Goal: Transaction & Acquisition: Purchase product/service

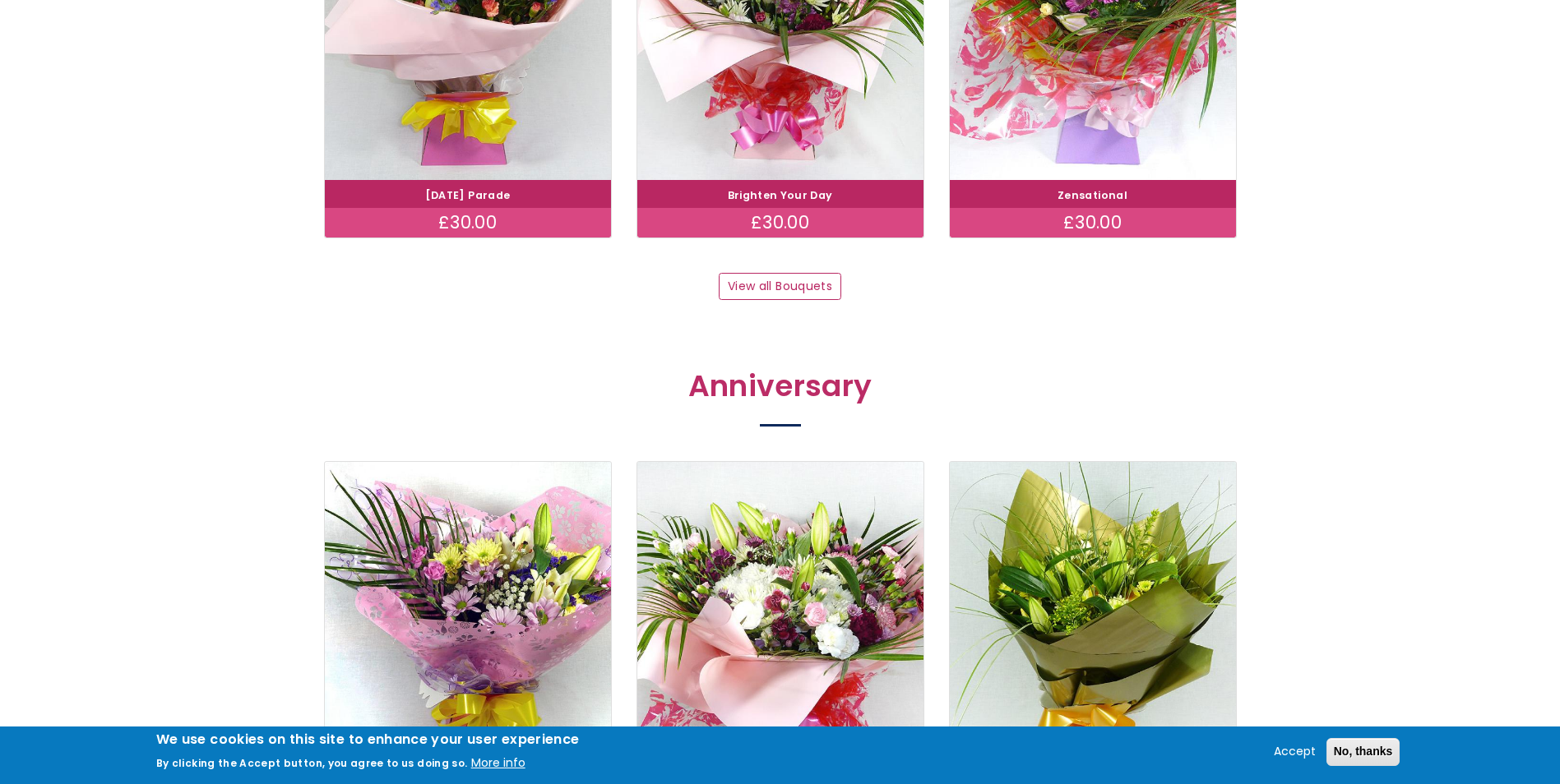
scroll to position [1408, 0]
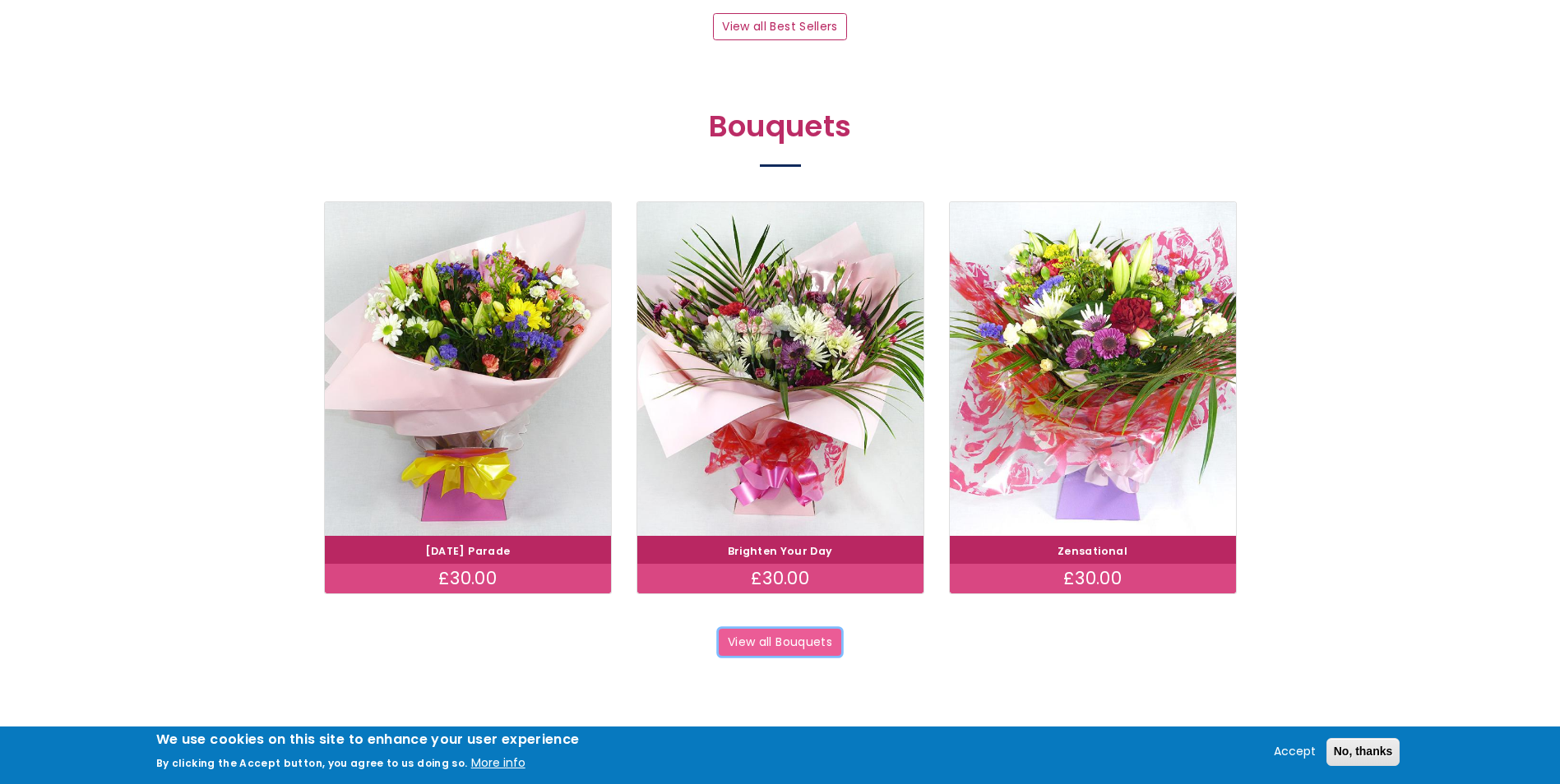
click at [761, 636] on link "View all Bouquets" at bounding box center [780, 643] width 123 height 28
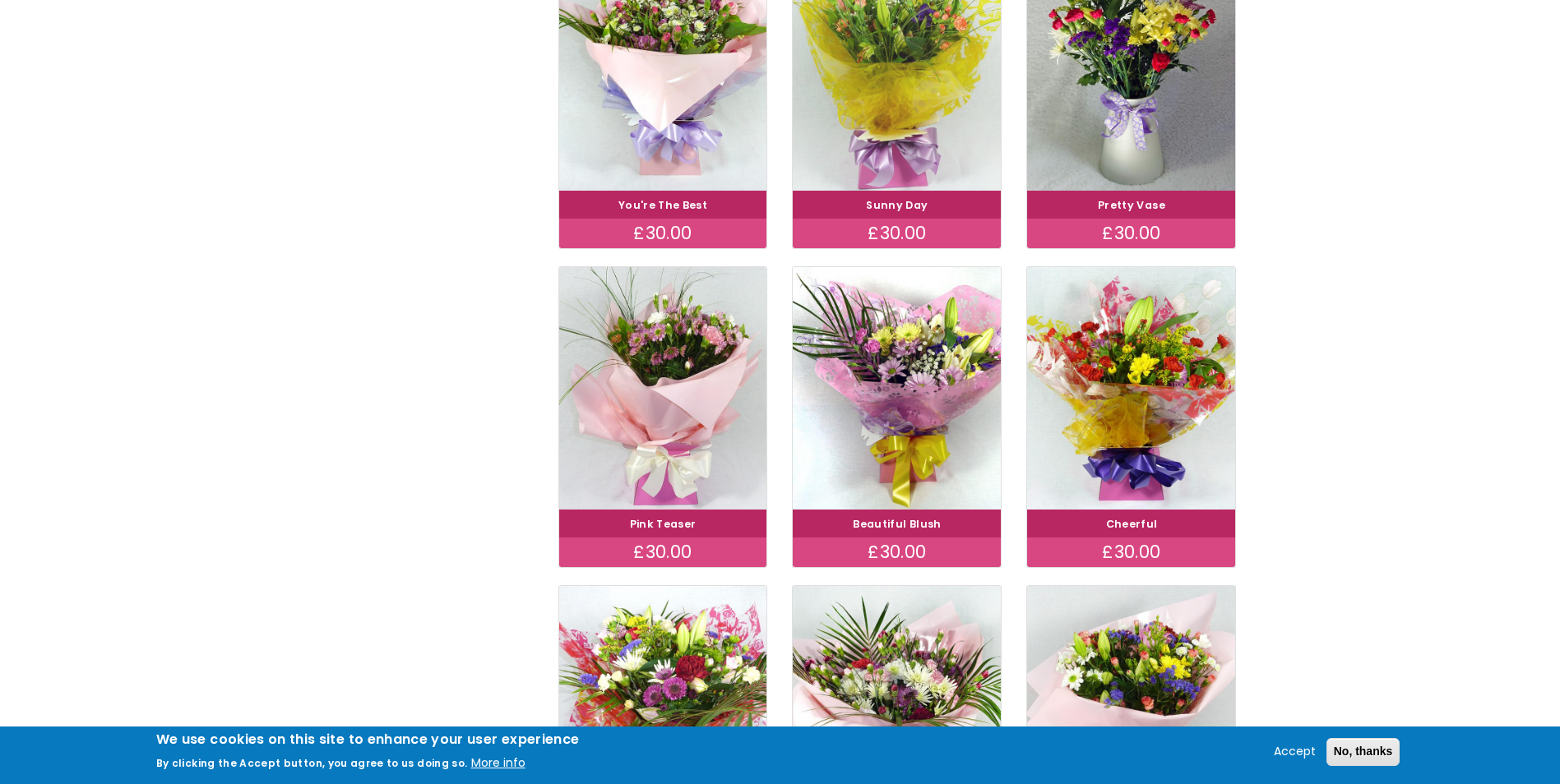
scroll to position [1069, 0]
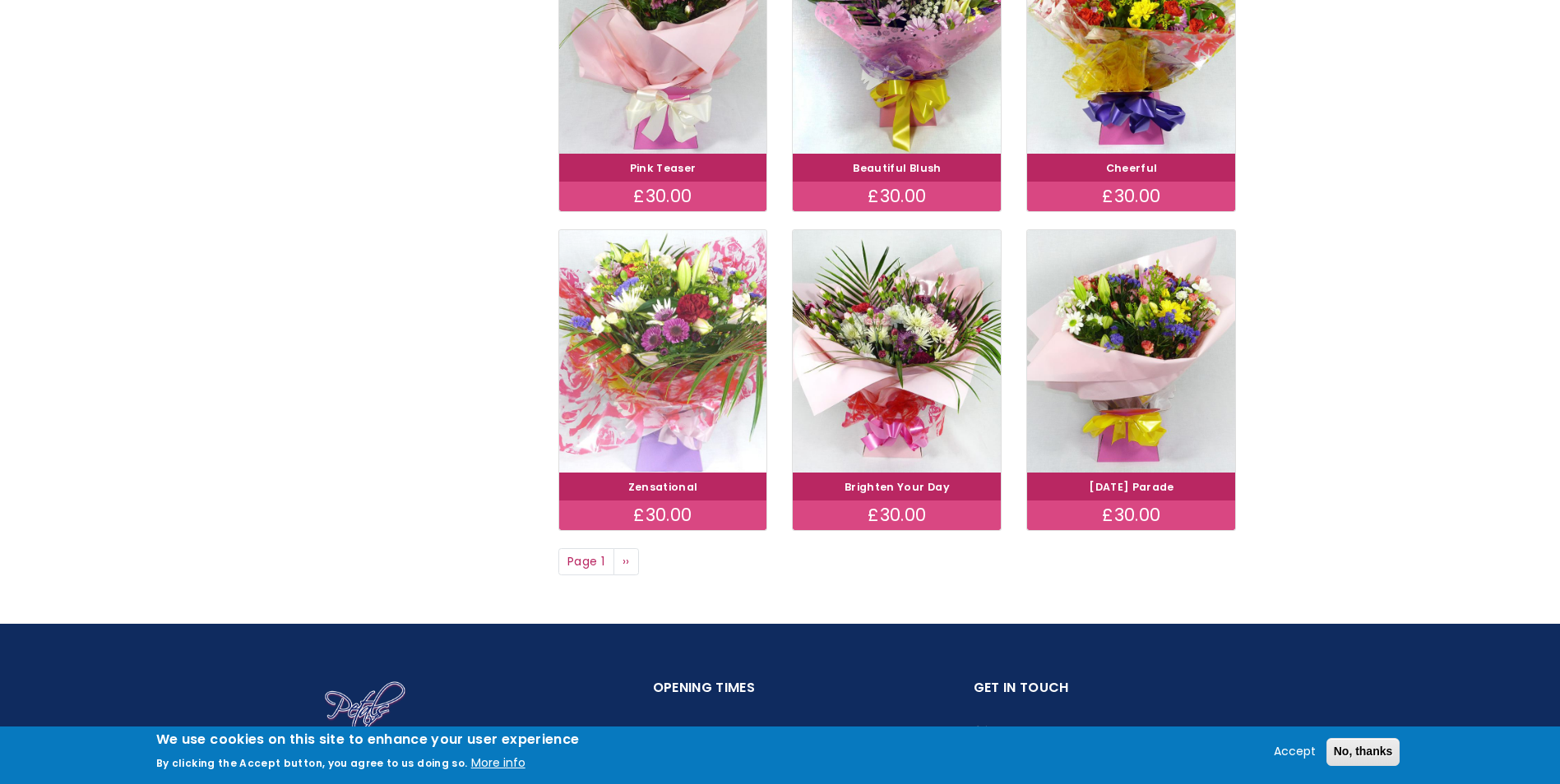
click at [625, 321] on img at bounding box center [663, 350] width 234 height 270
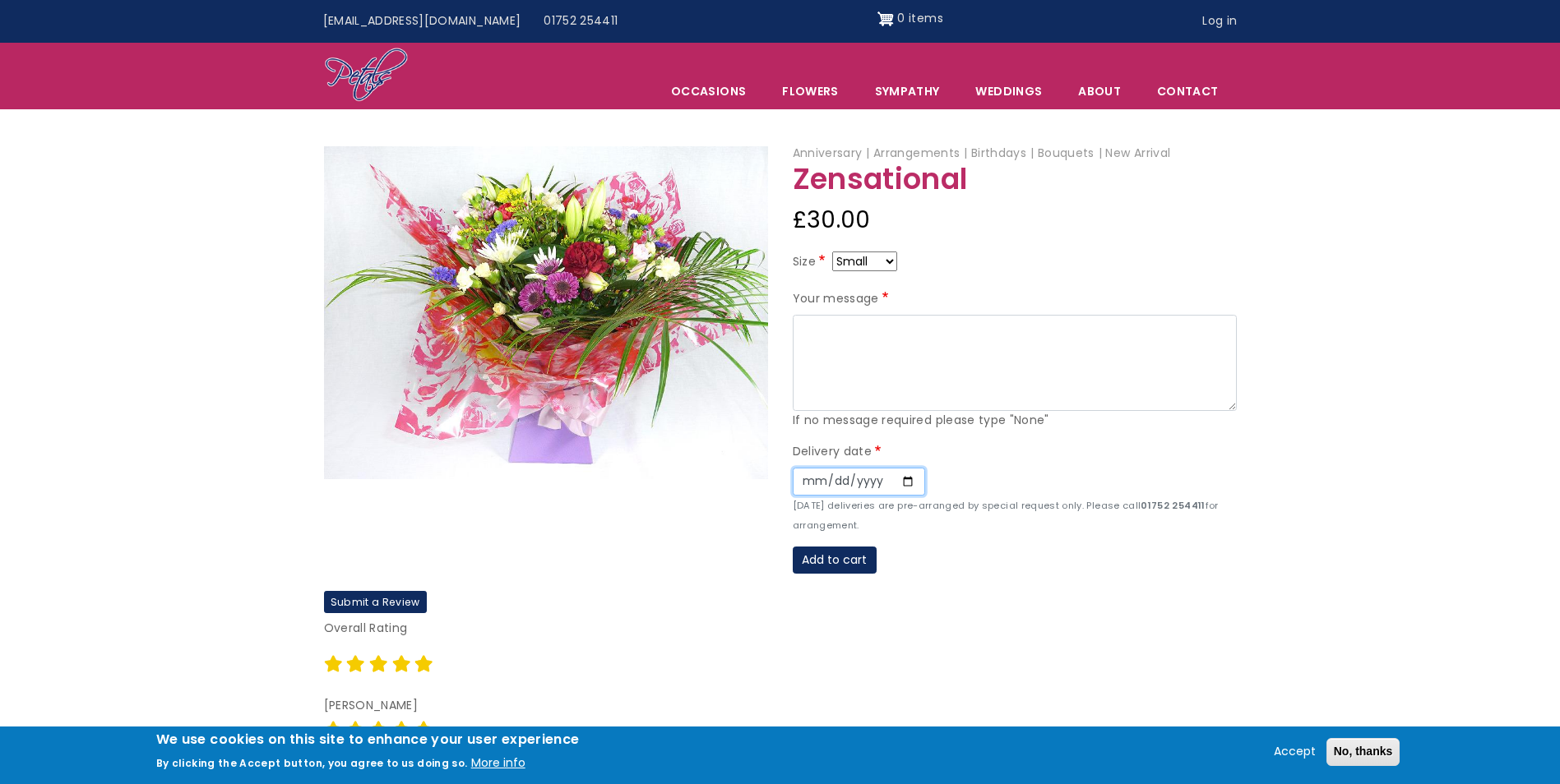
click at [902, 481] on input "Date" at bounding box center [858, 482] width 132 height 28
type input "2025-10-01"
click at [884, 258] on select "Small Medium Large" at bounding box center [865, 261] width 65 height 20
select select "9"
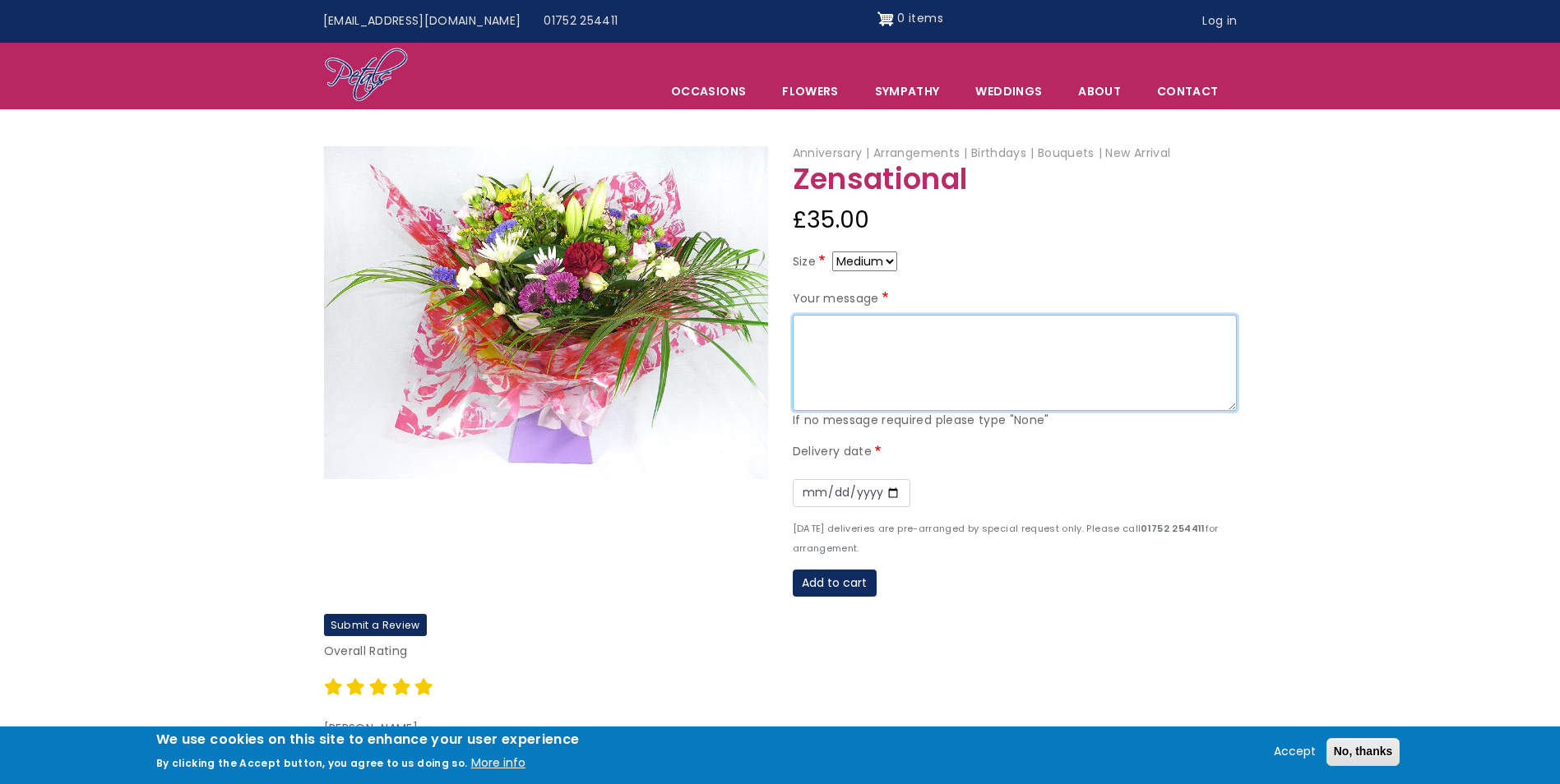
click at [826, 332] on textarea "Your message" at bounding box center [1014, 363] width 444 height 97
type textarea "T"
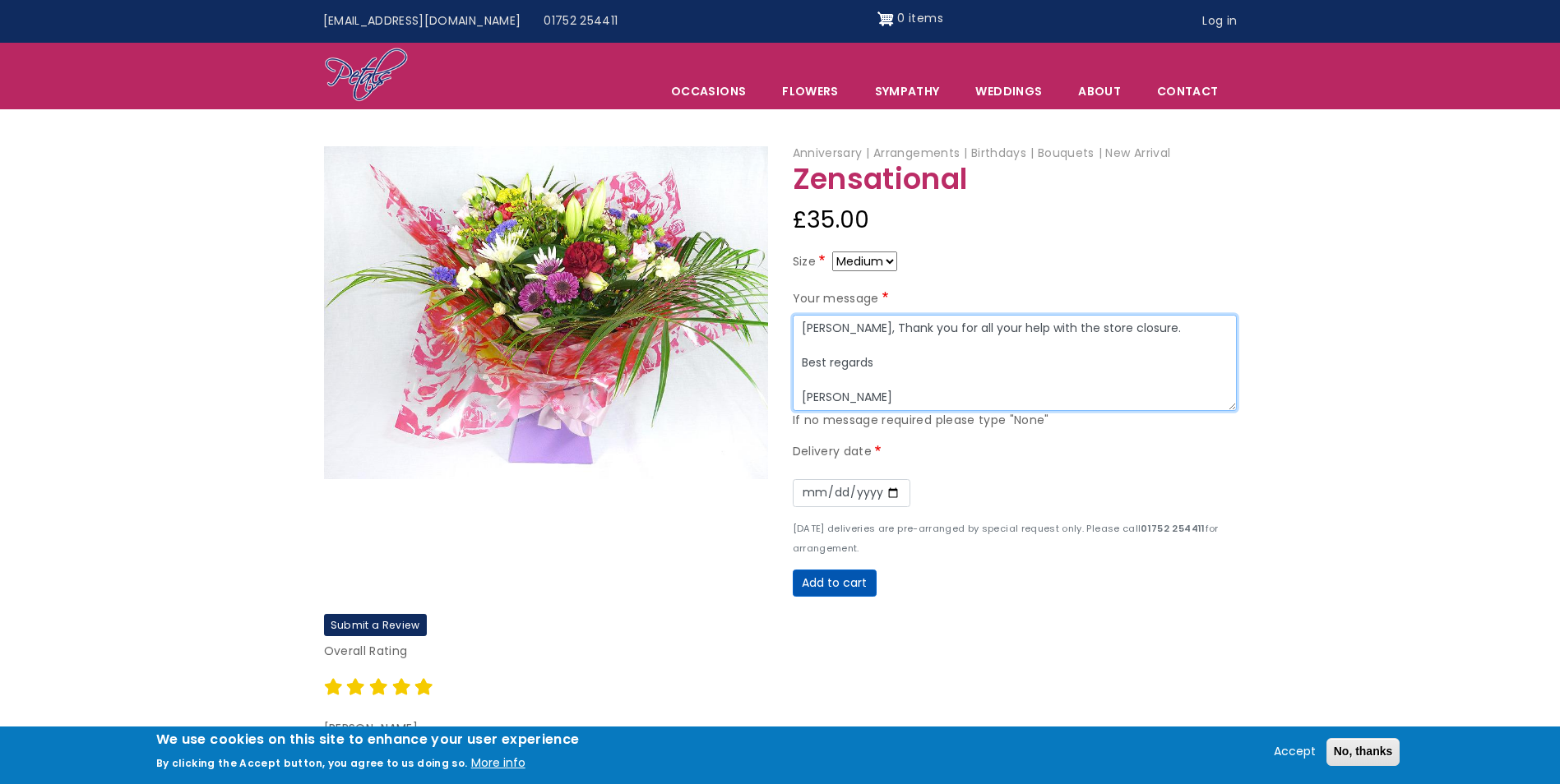
type textarea "Sherry, Thank you for all your help with the store closure. Best regards Julie"
click at [827, 587] on button "Add to cart" at bounding box center [834, 584] width 84 height 28
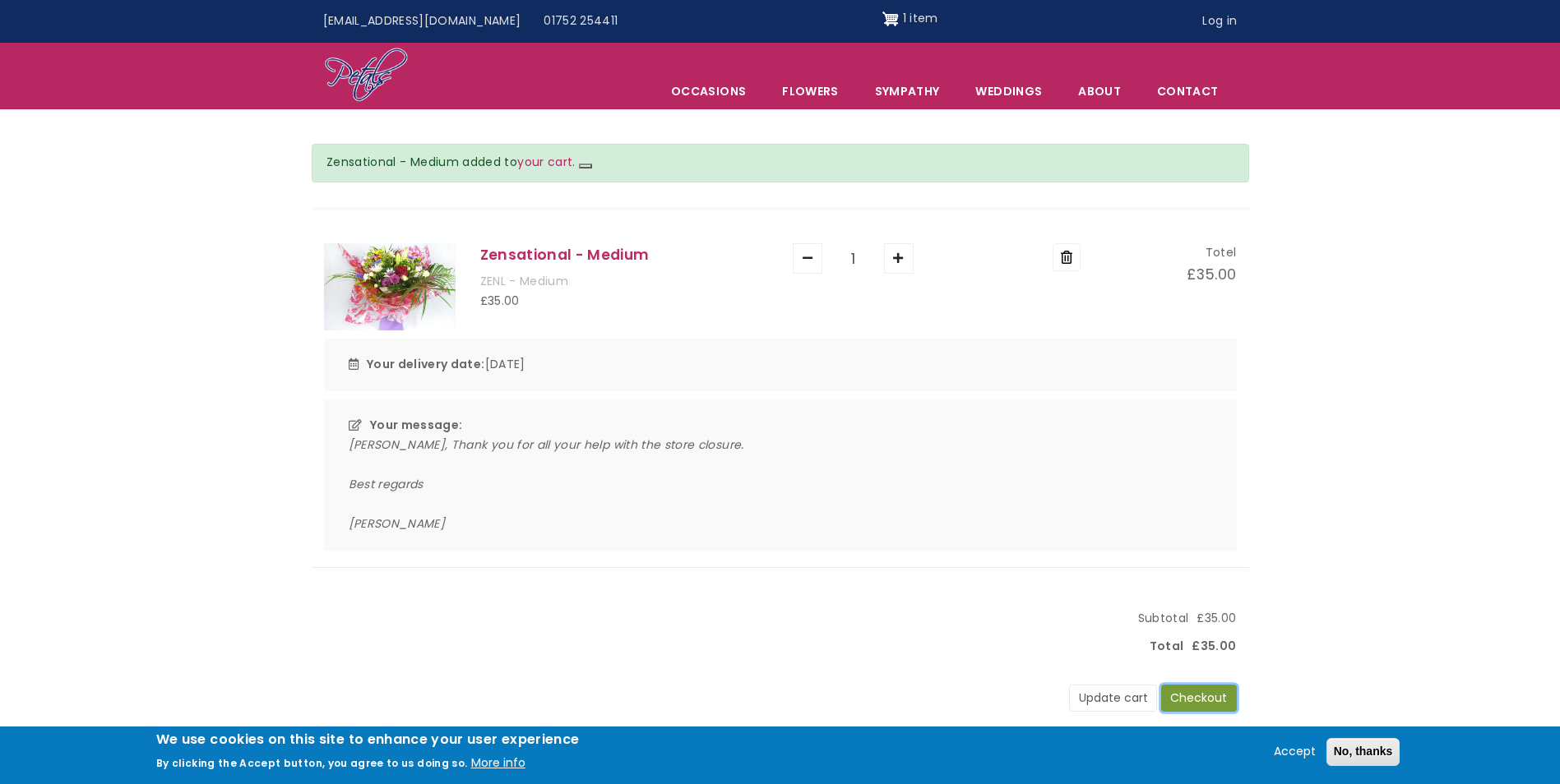
click at [1180, 702] on button "Checkout" at bounding box center [1199, 699] width 76 height 28
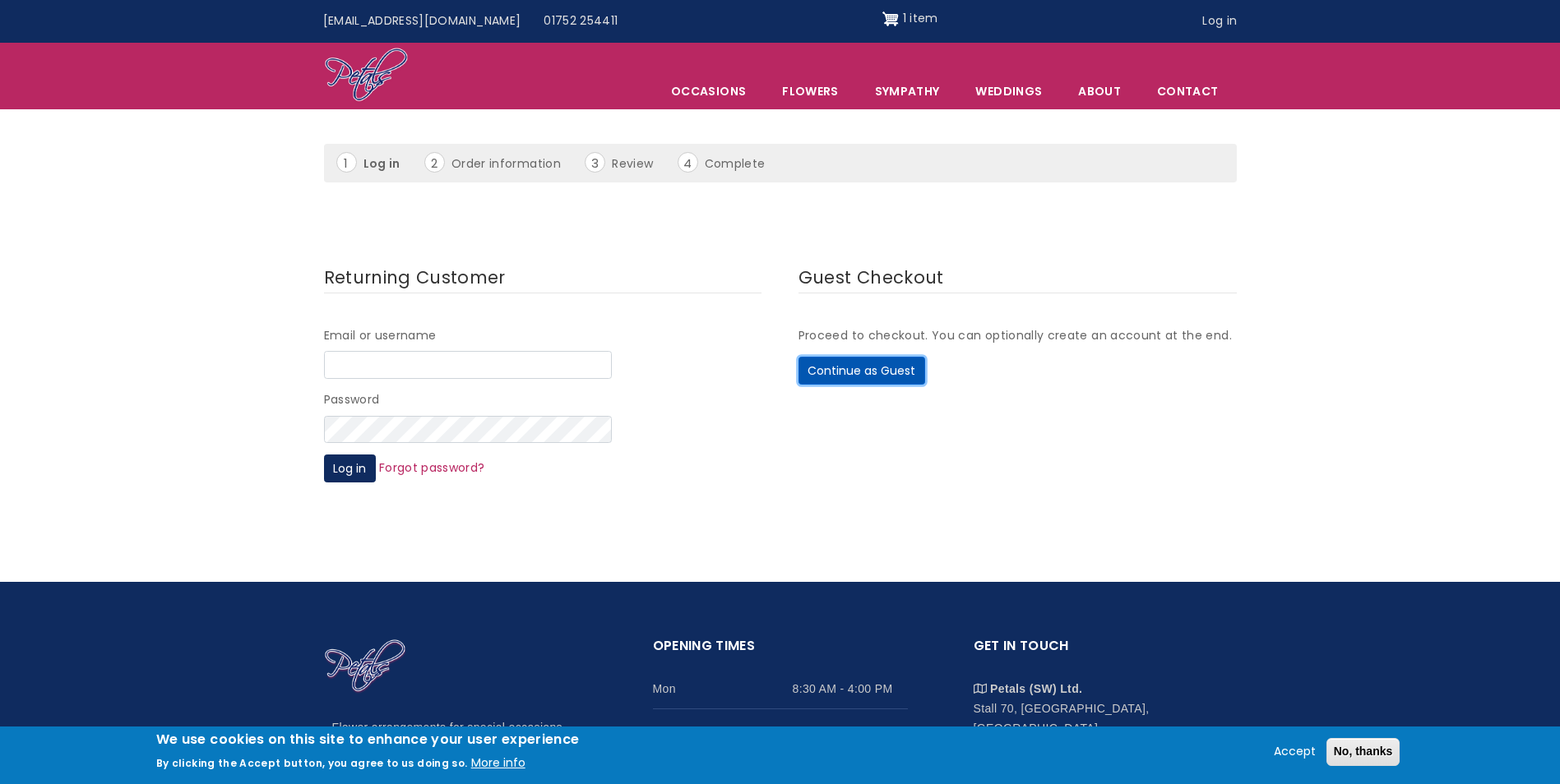
click at [837, 379] on button "Continue as Guest" at bounding box center [862, 371] width 127 height 28
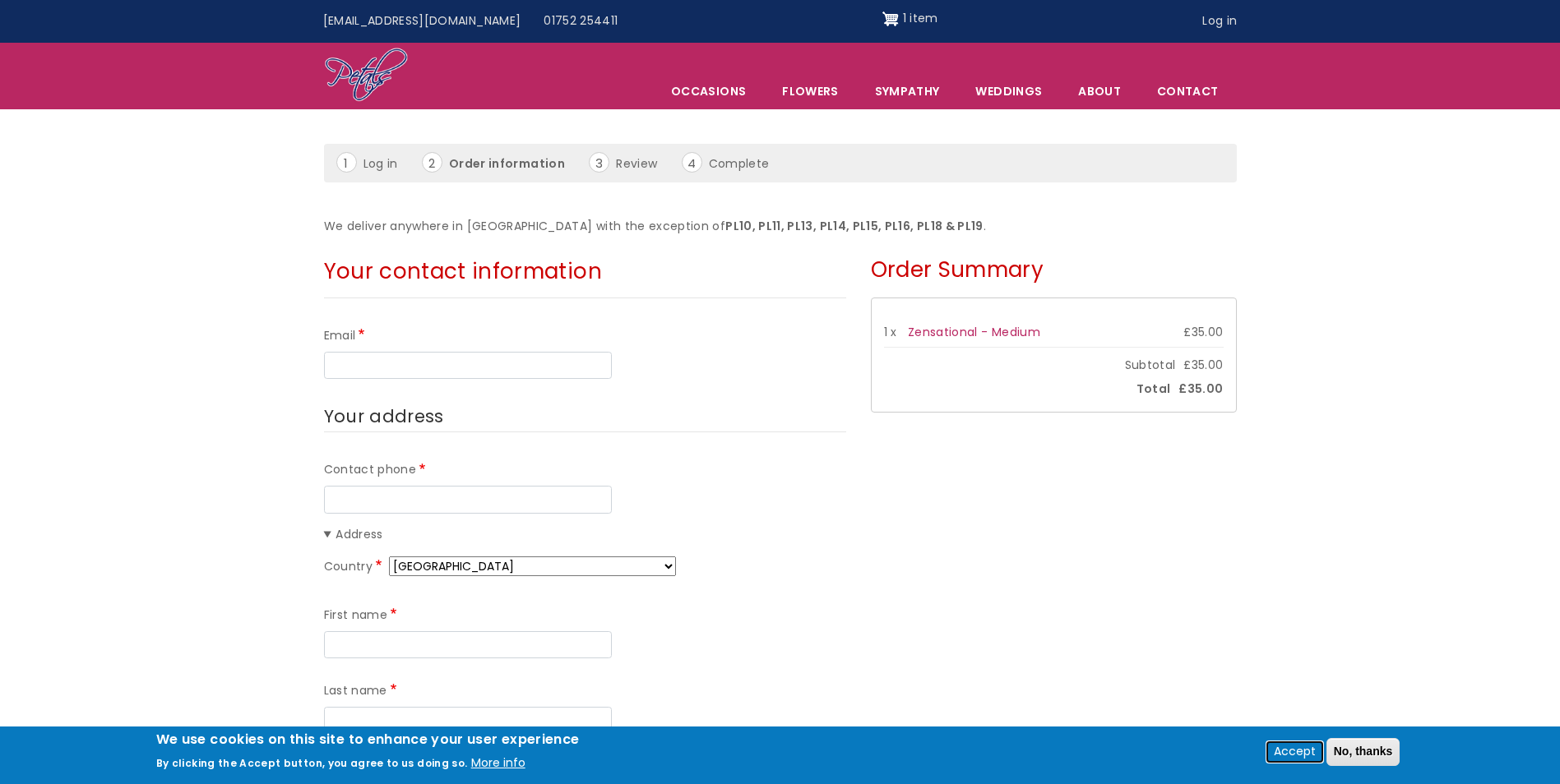
click at [1297, 751] on button "Accept" at bounding box center [1294, 752] width 55 height 20
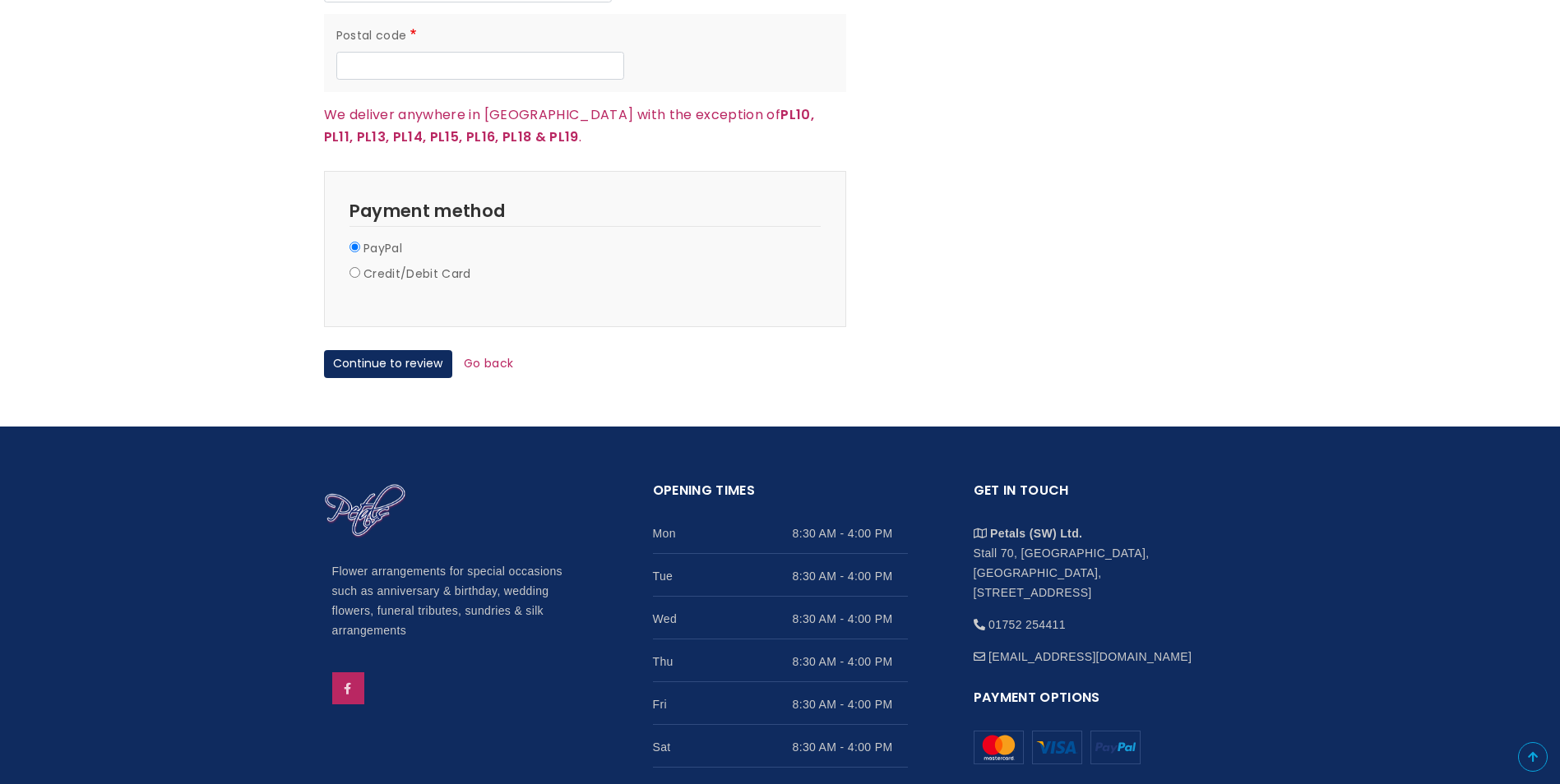
scroll to position [1021, 0]
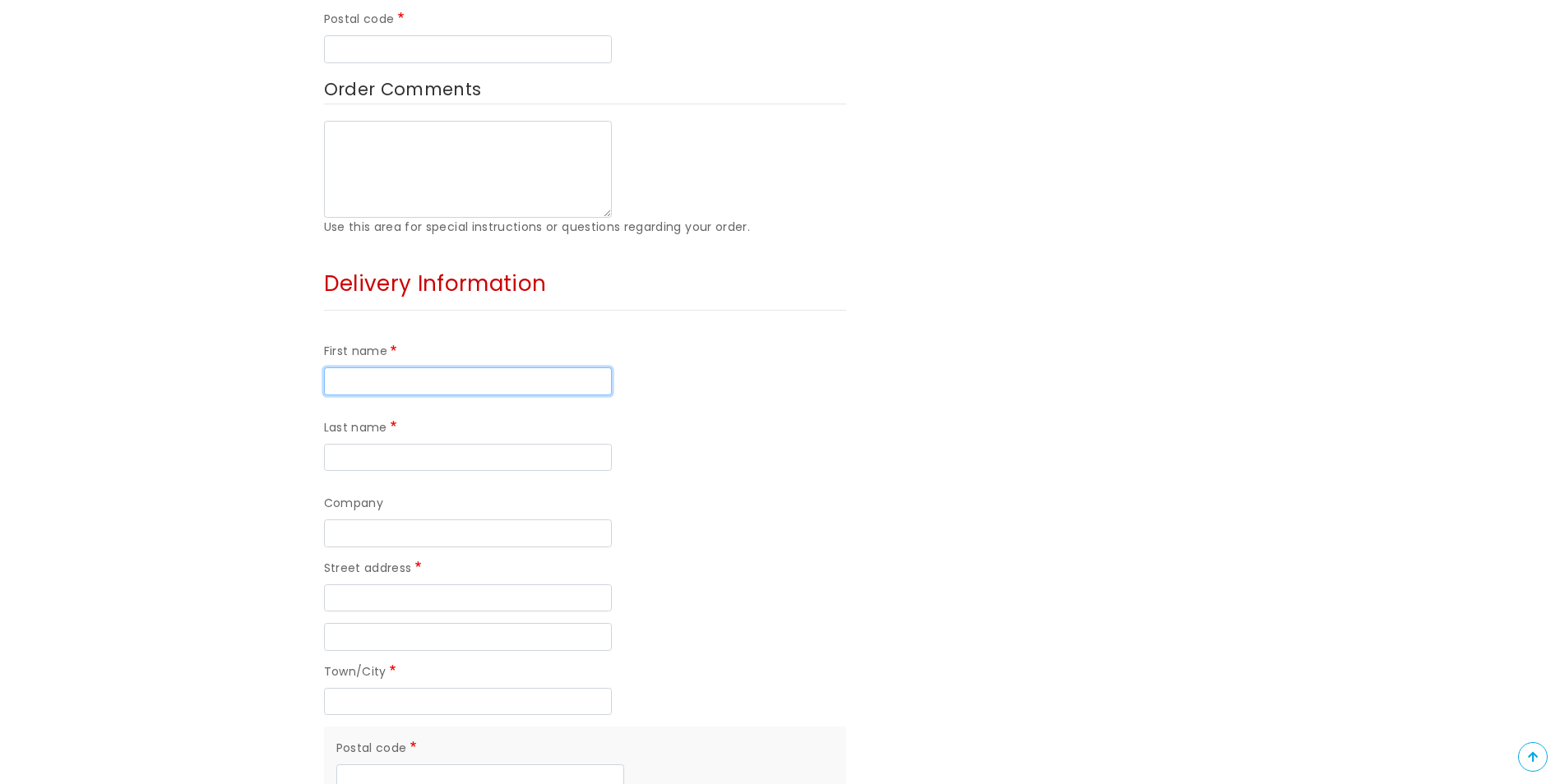
click at [406, 368] on input "First name" at bounding box center [468, 382] width 288 height 28
type input "[PERSON_NAME]"
click at [464, 519] on input "Company" at bounding box center [468, 533] width 288 height 28
click at [544, 444] on input "Last name" at bounding box center [468, 458] width 288 height 28
click at [892, 568] on div "Order Summary 1 x Zensational - Medium £35.00 Subtotal £35.00 Total £35.00" at bounding box center [1053, 171] width 390 height 1759
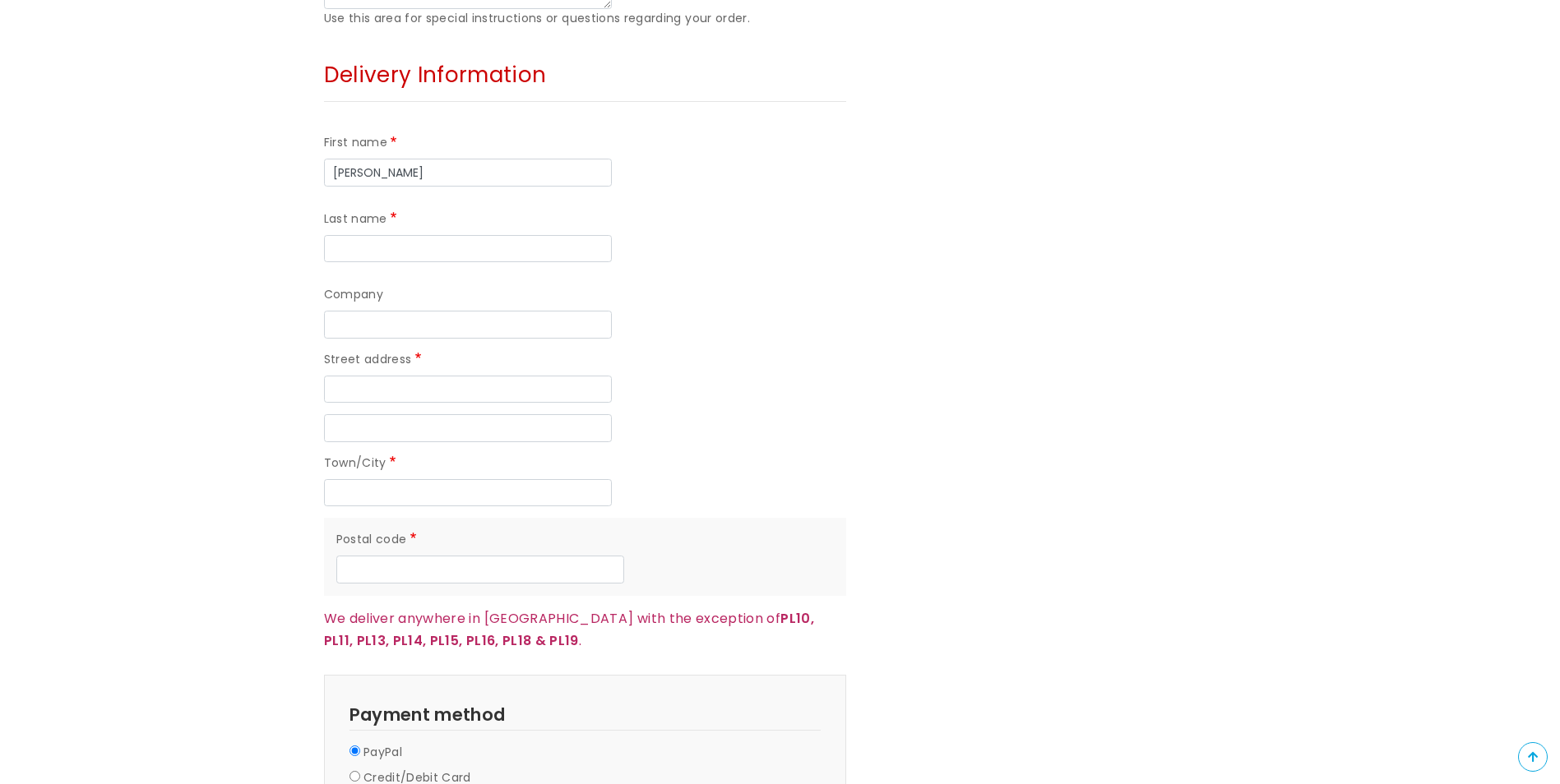
scroll to position [1425, 0]
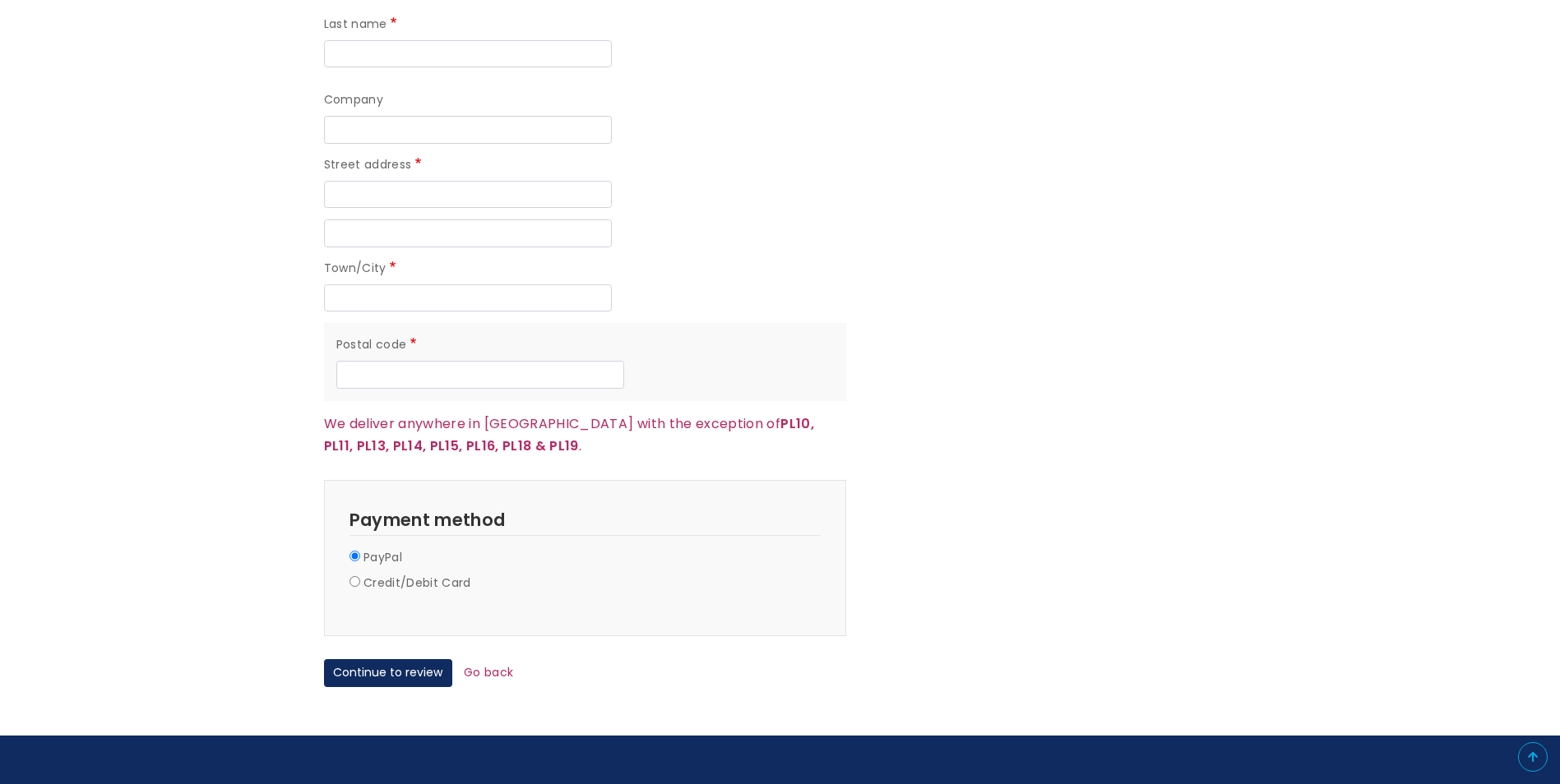
click at [435, 574] on label "Credit/Debit Card" at bounding box center [417, 584] width 107 height 20
click at [360, 577] on input "Credit/Debit Card" at bounding box center [355, 582] width 11 height 11
radio input "true"
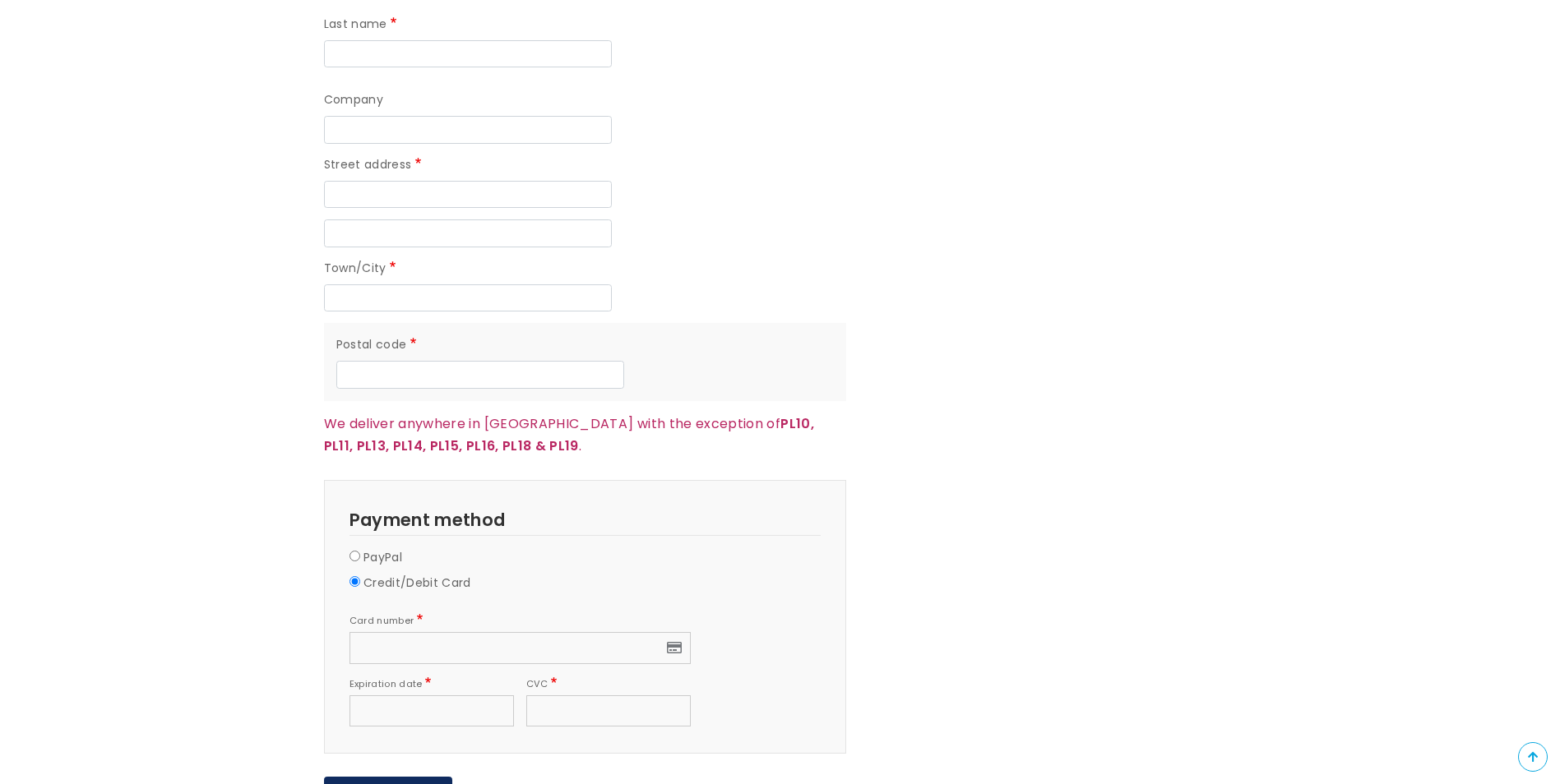
scroll to position [1069, 0]
